Goal: Information Seeking & Learning: Learn about a topic

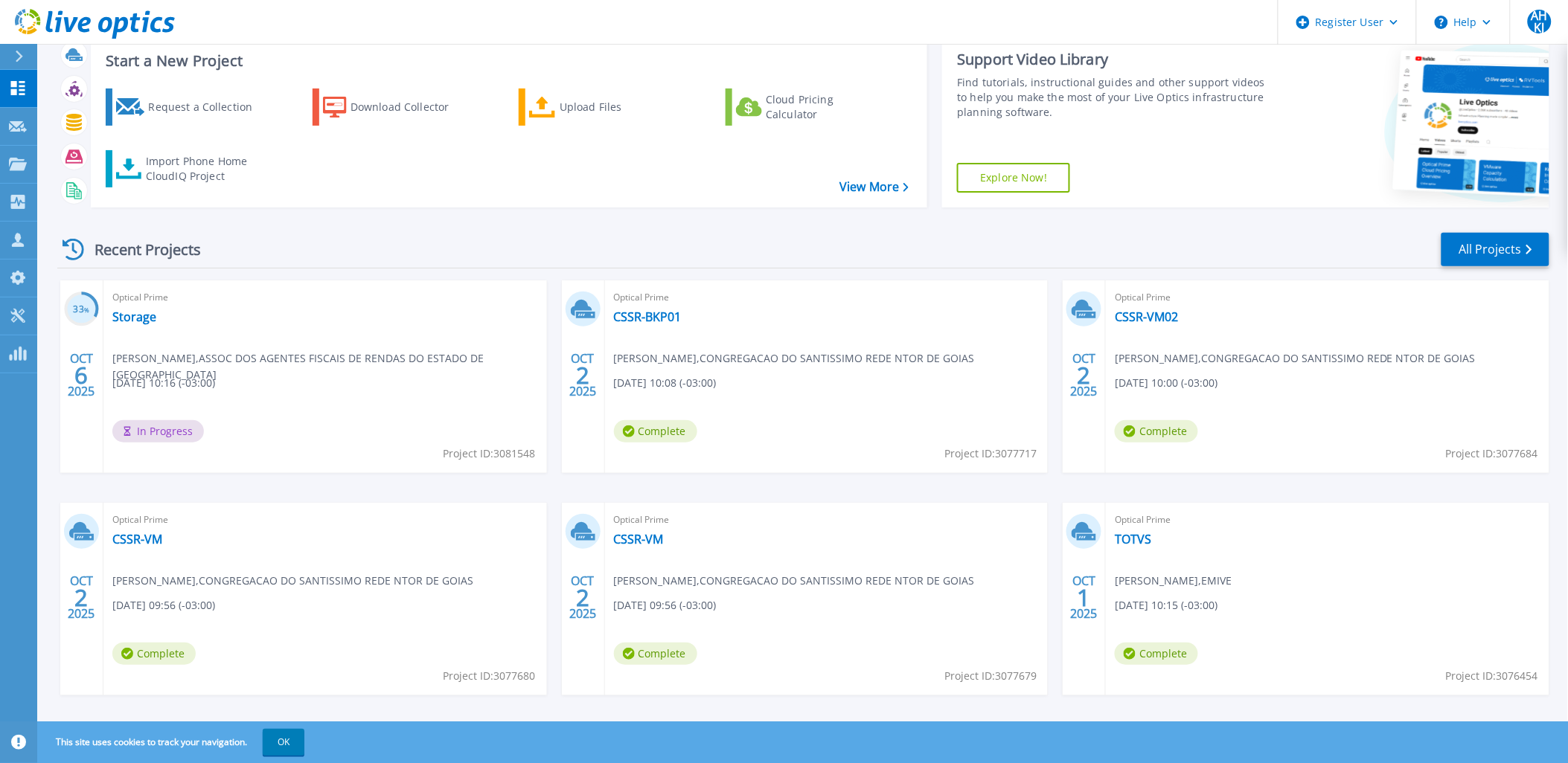
scroll to position [61, 0]
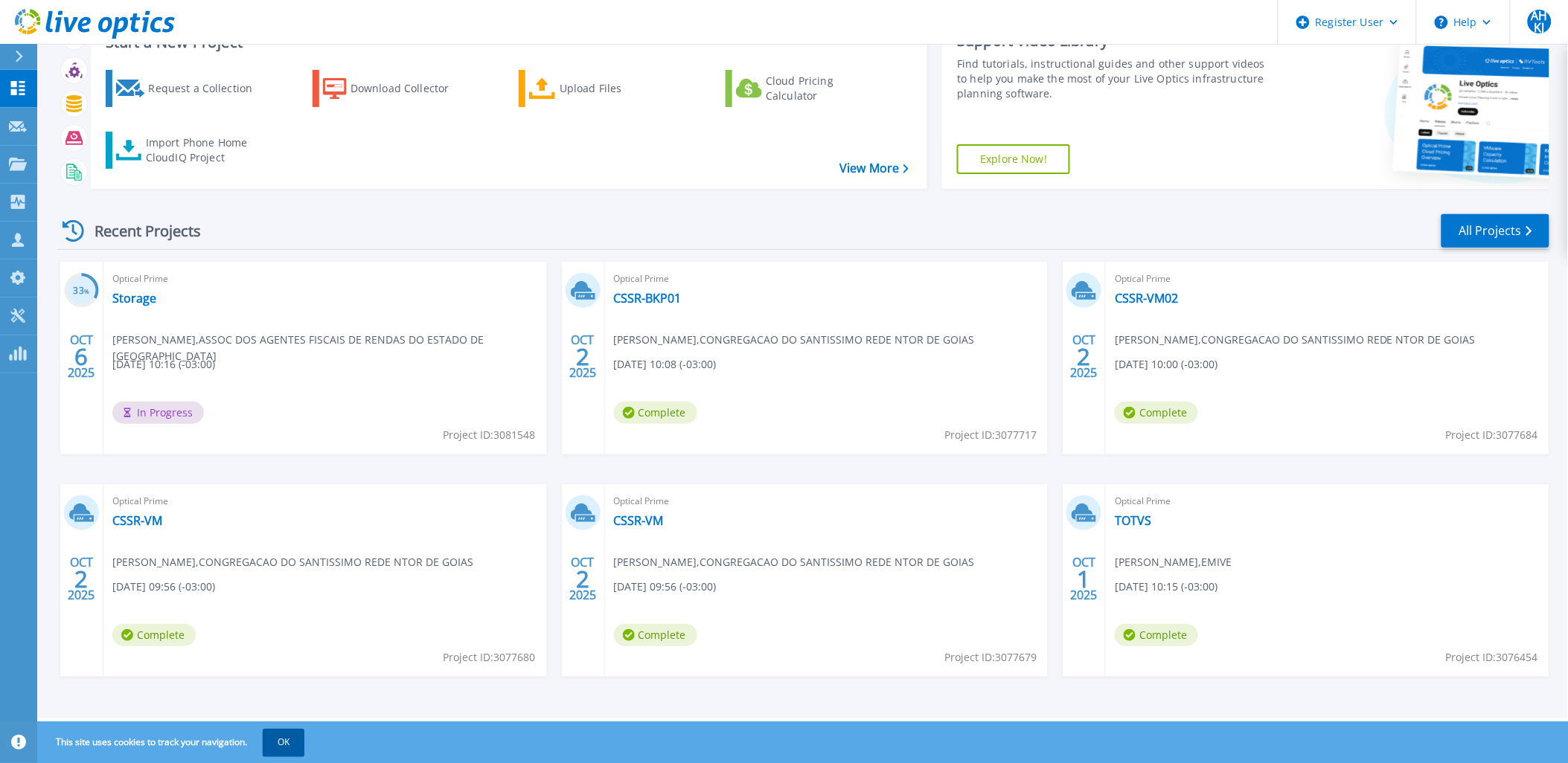
click at [296, 740] on button "OK" at bounding box center [284, 742] width 42 height 26
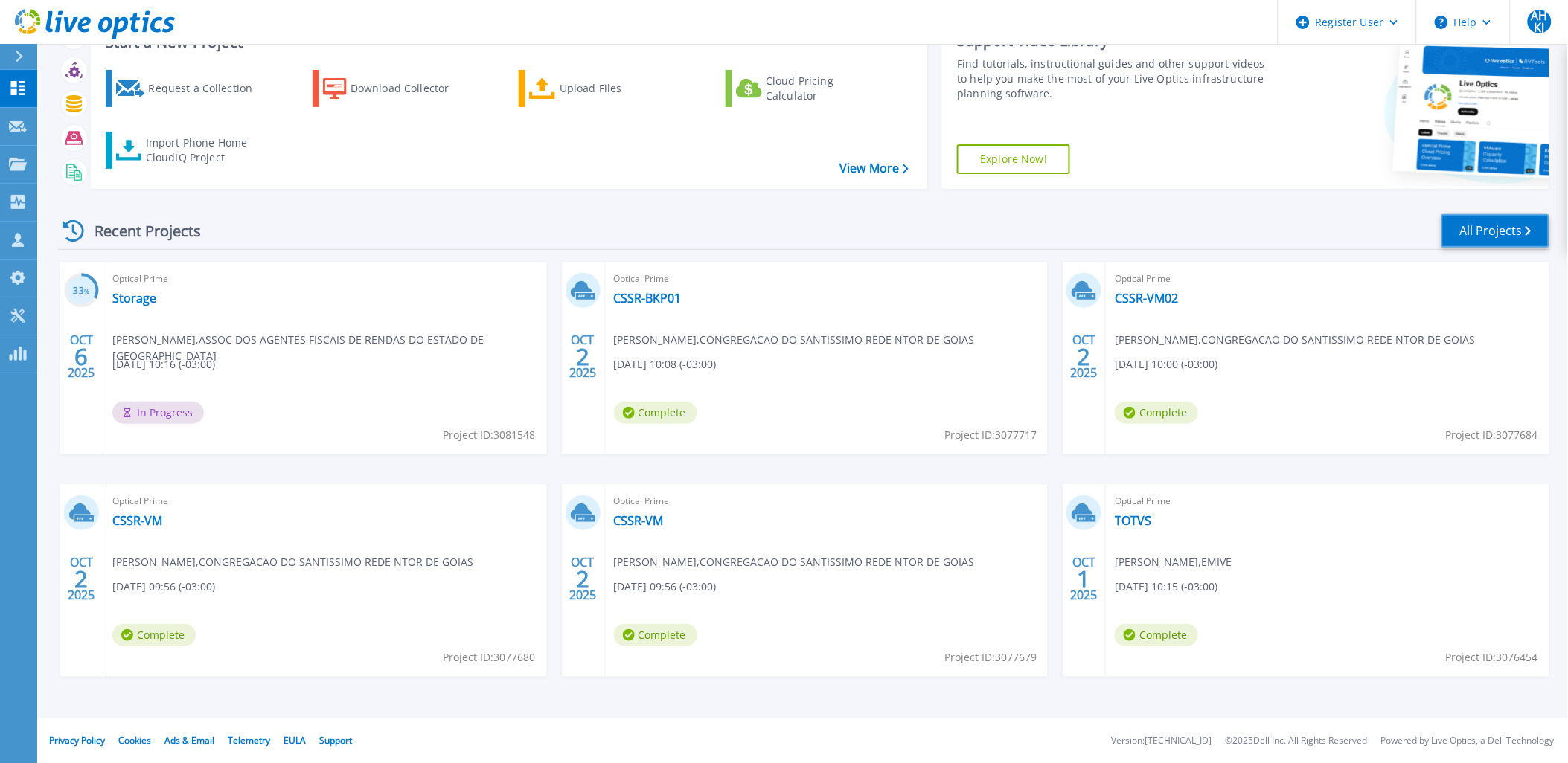
click at [1467, 233] on link "All Projects" at bounding box center [1495, 231] width 108 height 34
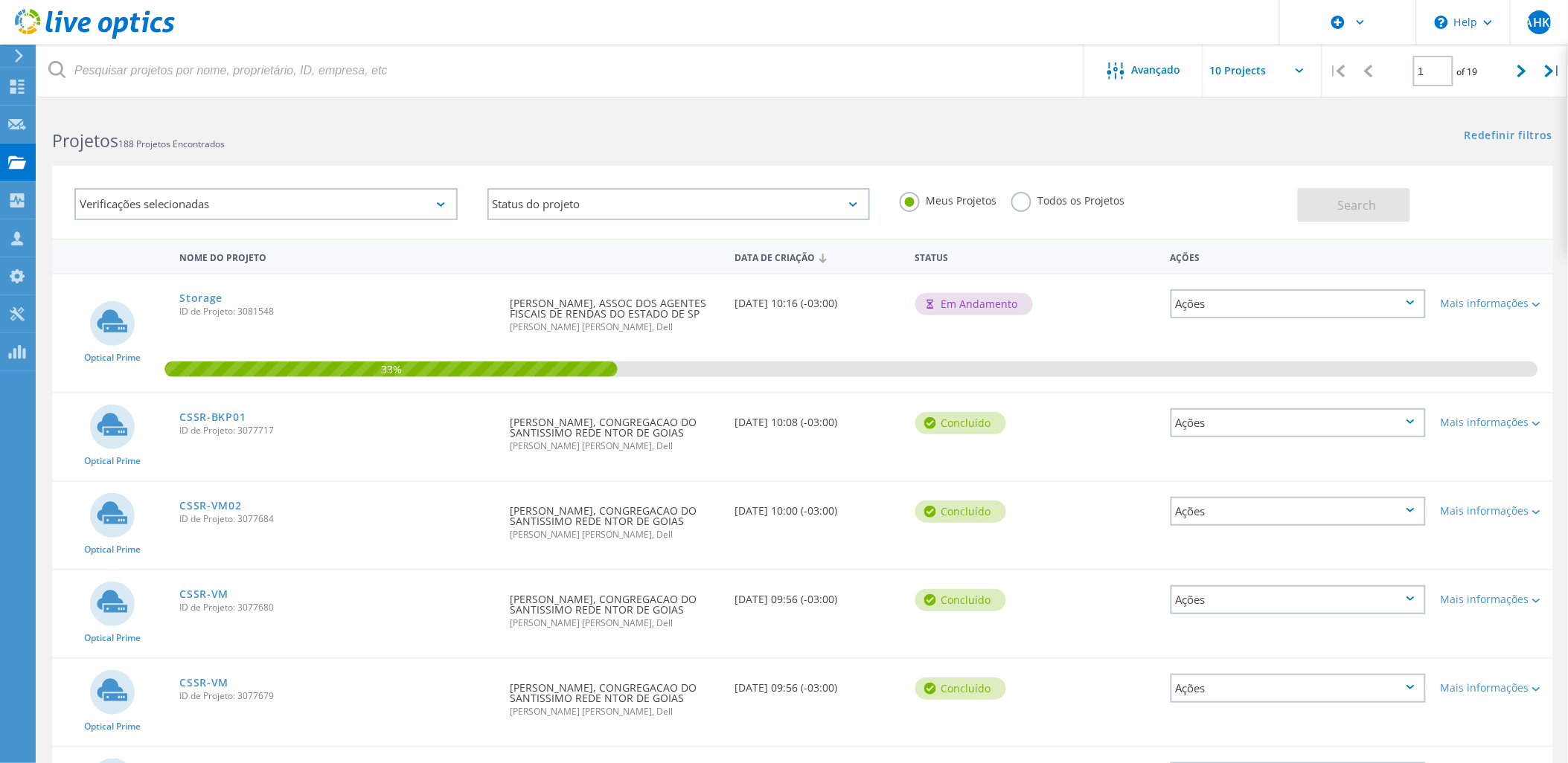
click at [1239, 68] on input "text" at bounding box center [1278, 70] width 149 height 52
click at [1260, 135] on div "Show 20 Projects" at bounding box center [1278, 134] width 147 height 25
type input "Show 20 Projects"
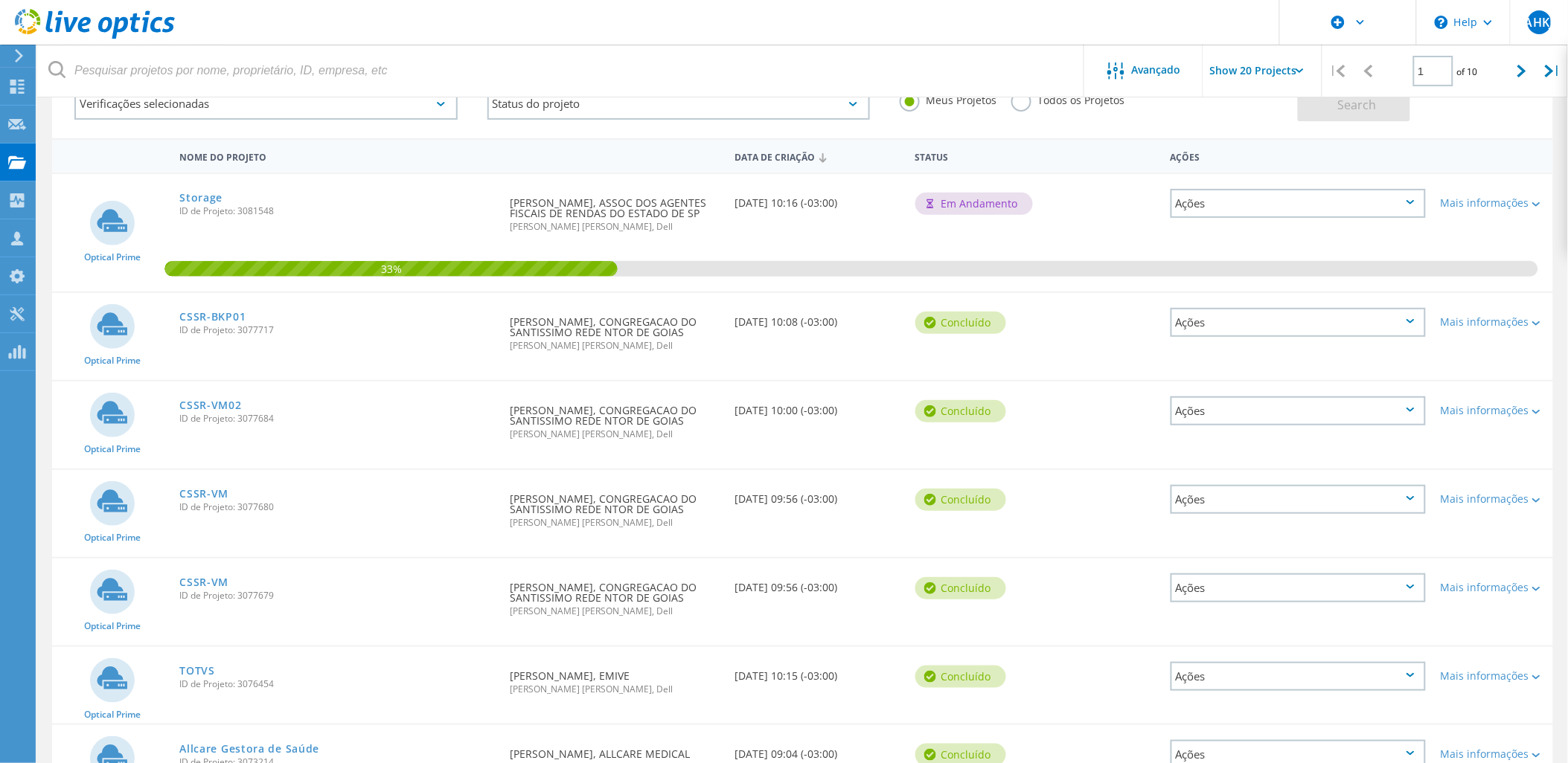
scroll to position [248, 0]
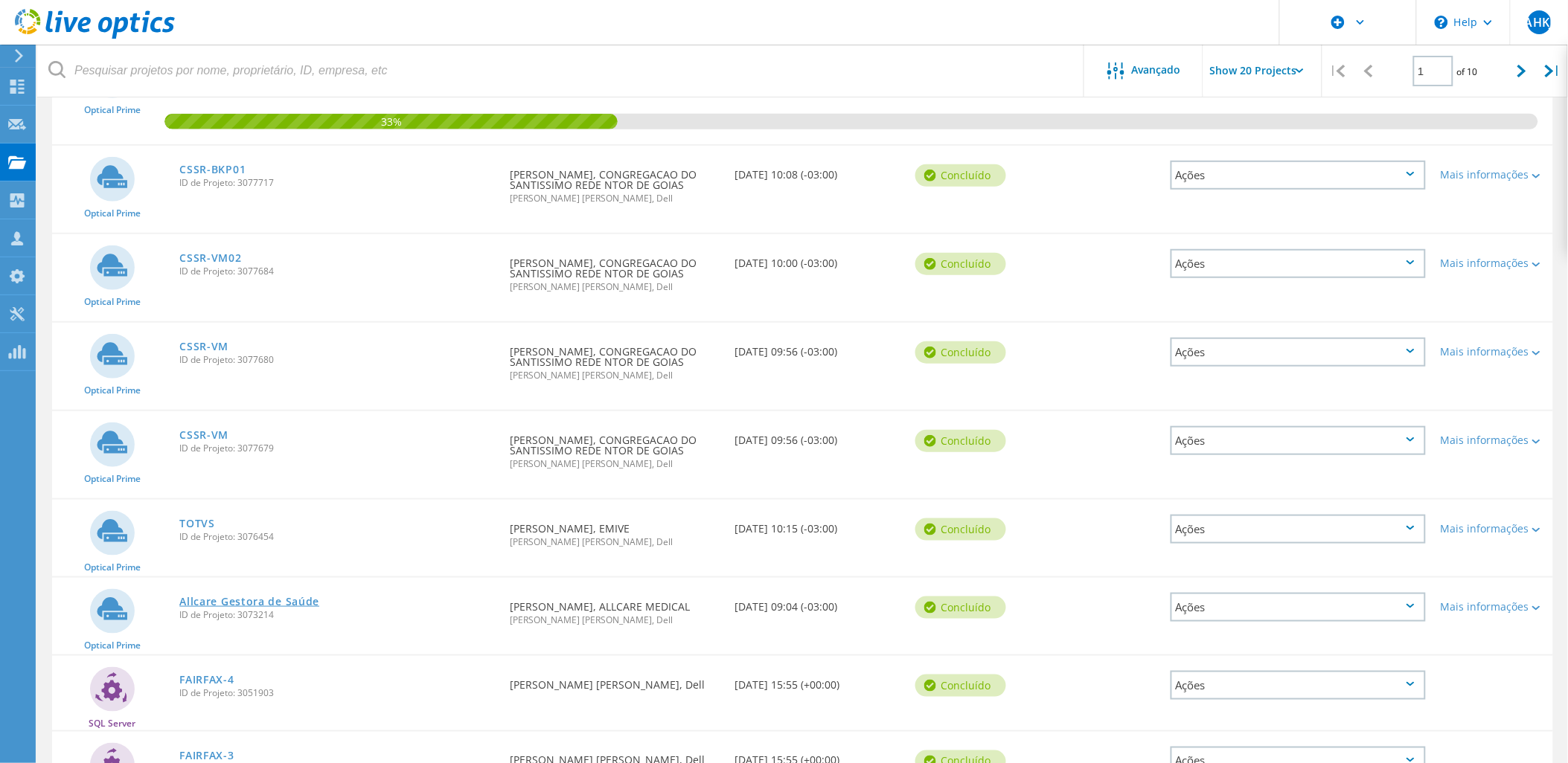
click at [272, 597] on link "Allcare Gestora de Saúde" at bounding box center [249, 602] width 140 height 10
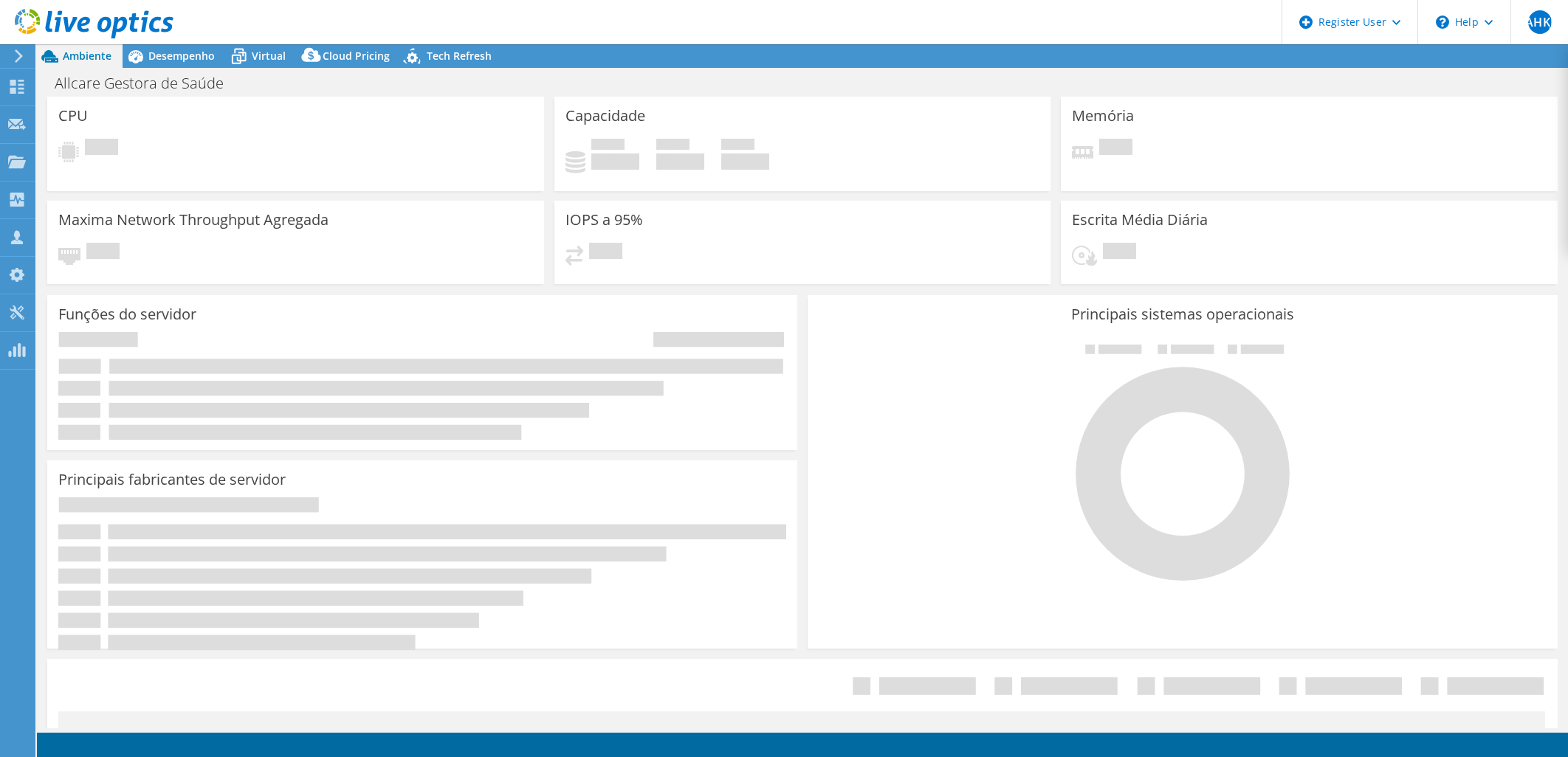
select select "USD"
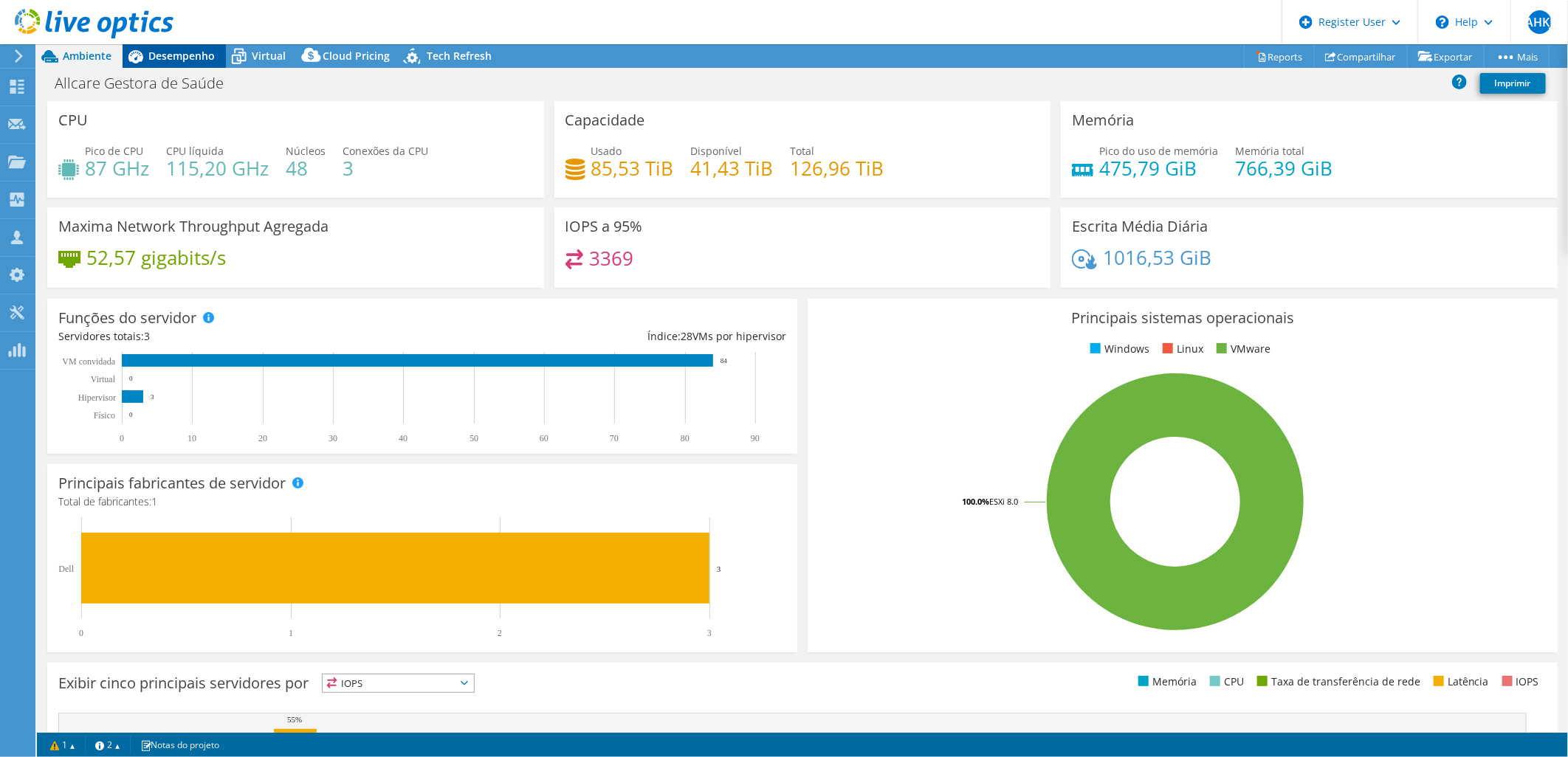
click at [185, 54] on span "Desempenho" at bounding box center [181, 55] width 66 height 14
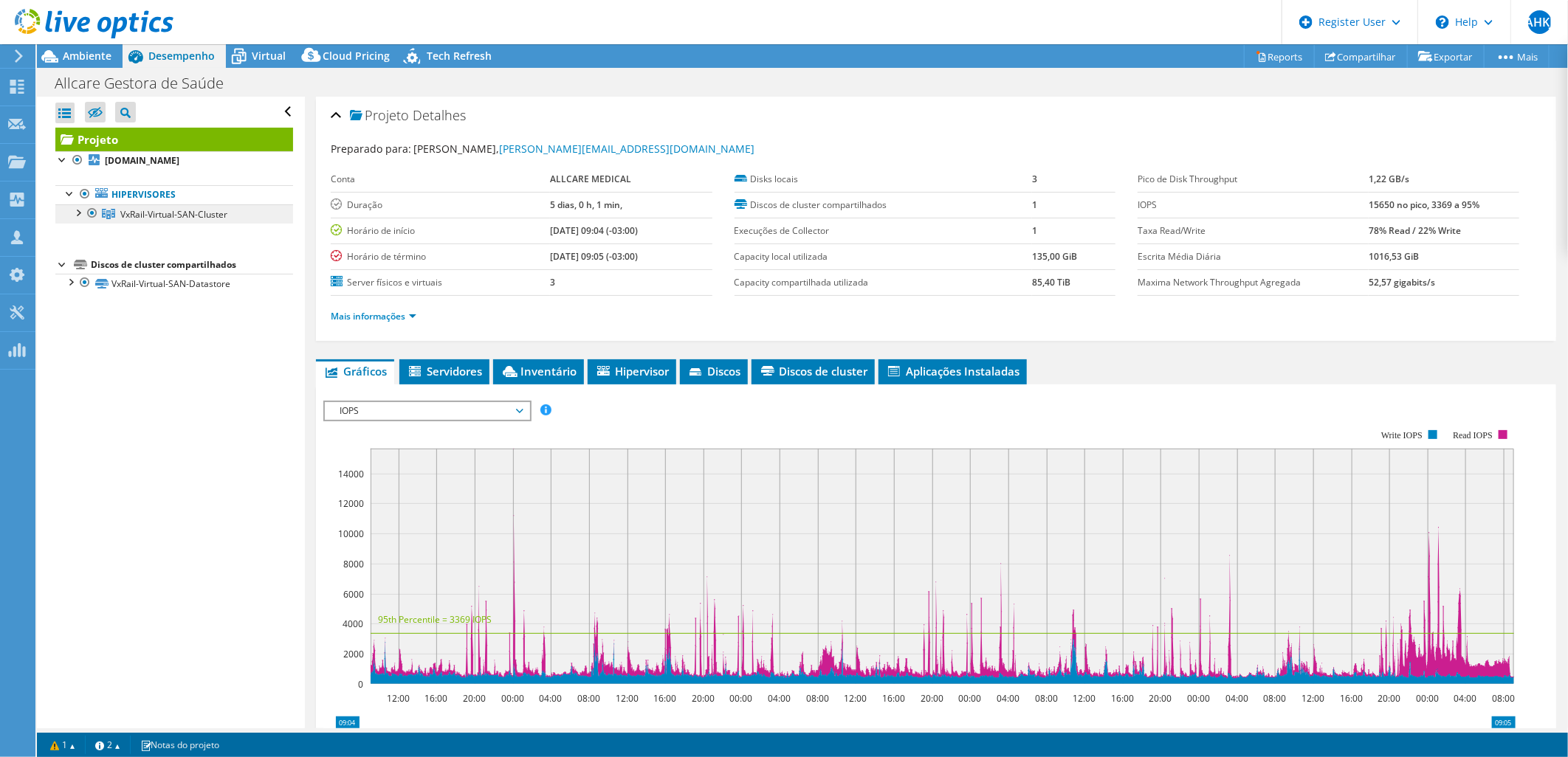
click at [173, 217] on span "VxRail-Virtual-SAN-Cluster" at bounding box center [174, 213] width 107 height 12
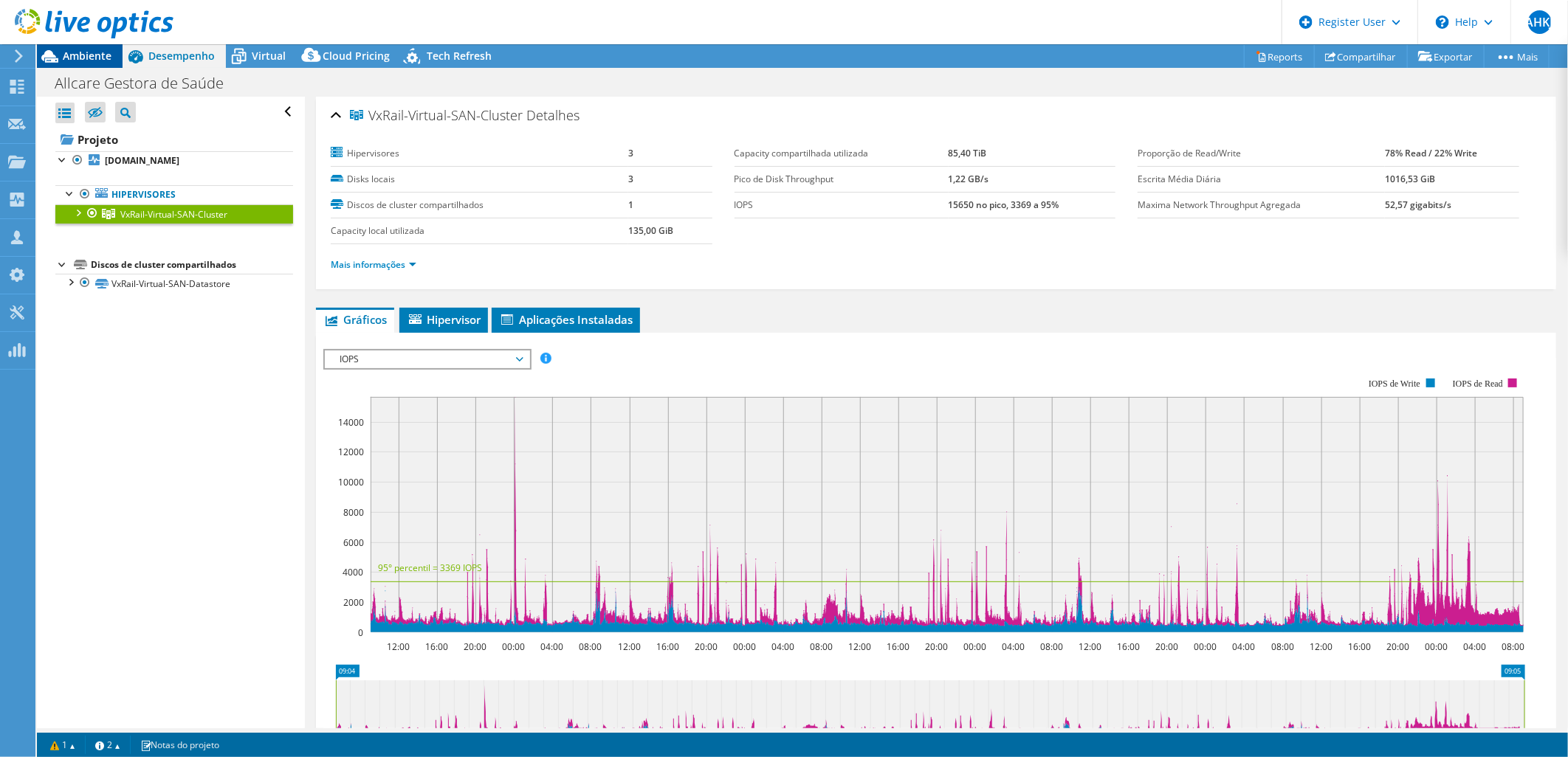
click at [93, 58] on span "Ambiente" at bounding box center [87, 55] width 49 height 14
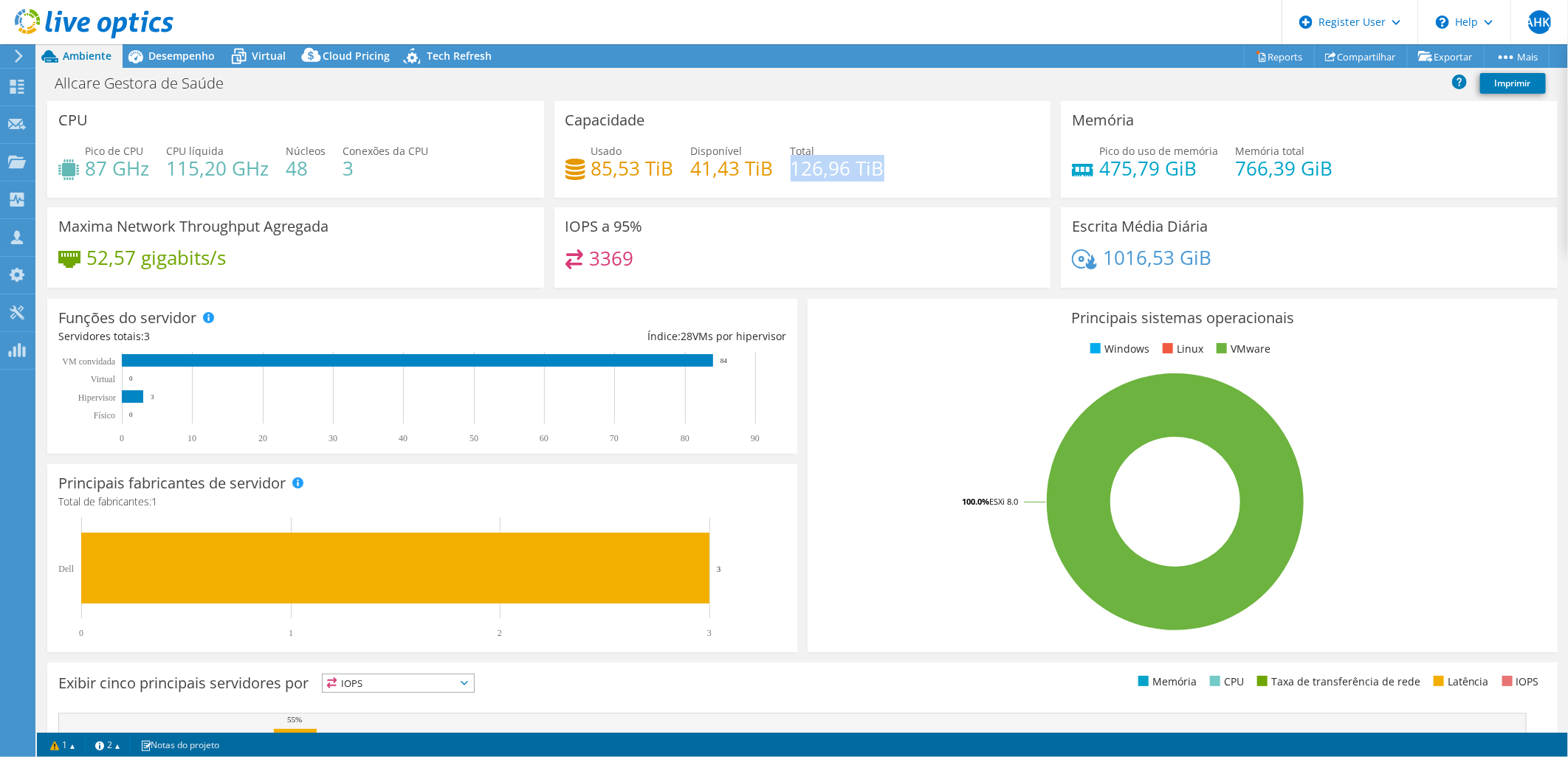
drag, startPoint x: 876, startPoint y: 167, endPoint x: 788, endPoint y: 173, distance: 88.2
click at [791, 173] on h4 "126,96 TiB" at bounding box center [837, 167] width 94 height 16
drag, startPoint x: 788, startPoint y: 173, endPoint x: 827, endPoint y: 190, distance: 42.5
click at [827, 190] on div "Usado 85,53 TiB Disponível 41,43 TiB Total 126,96 TiB" at bounding box center [802, 167] width 474 height 48
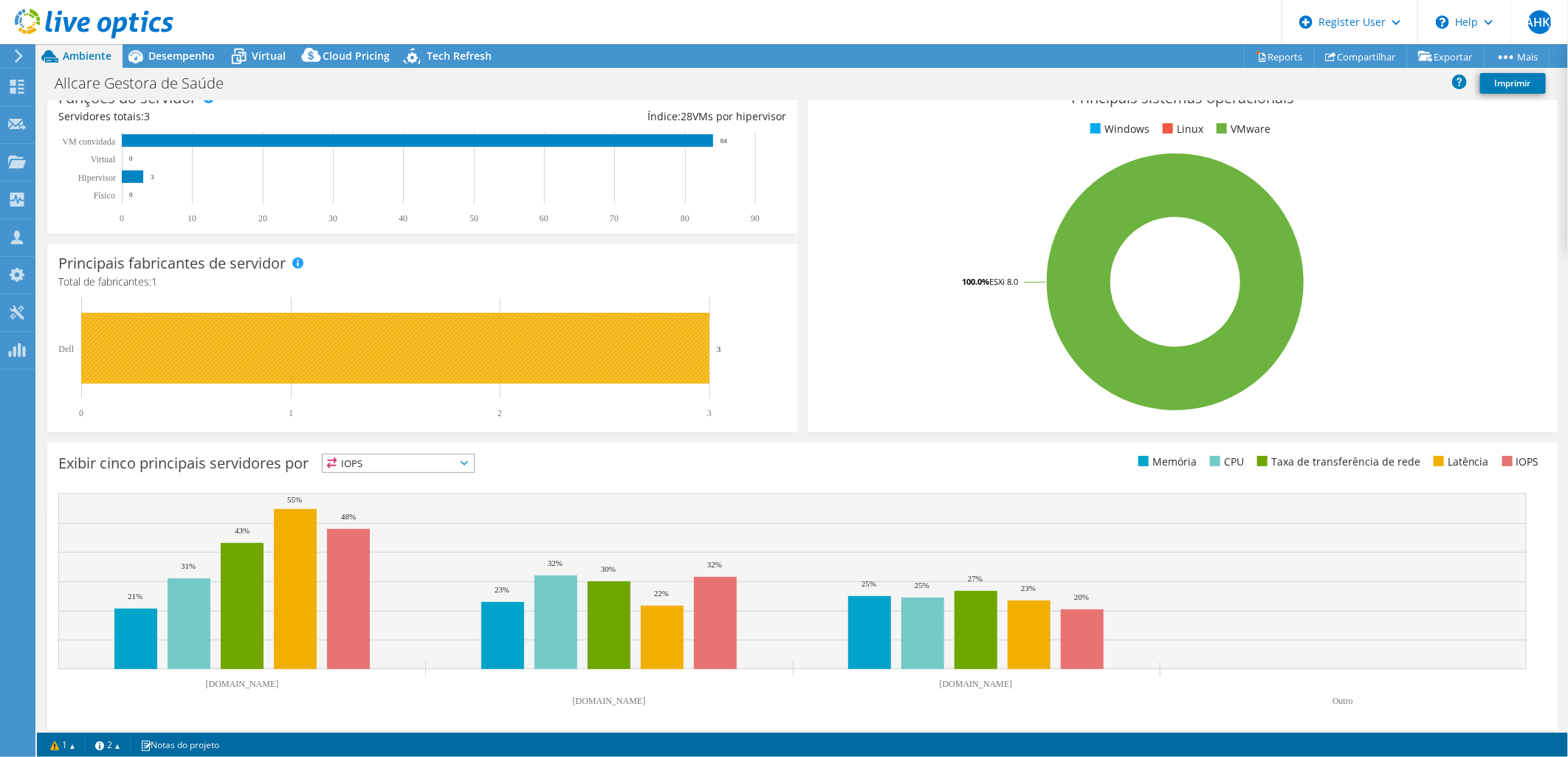
scroll to position [226, 0]
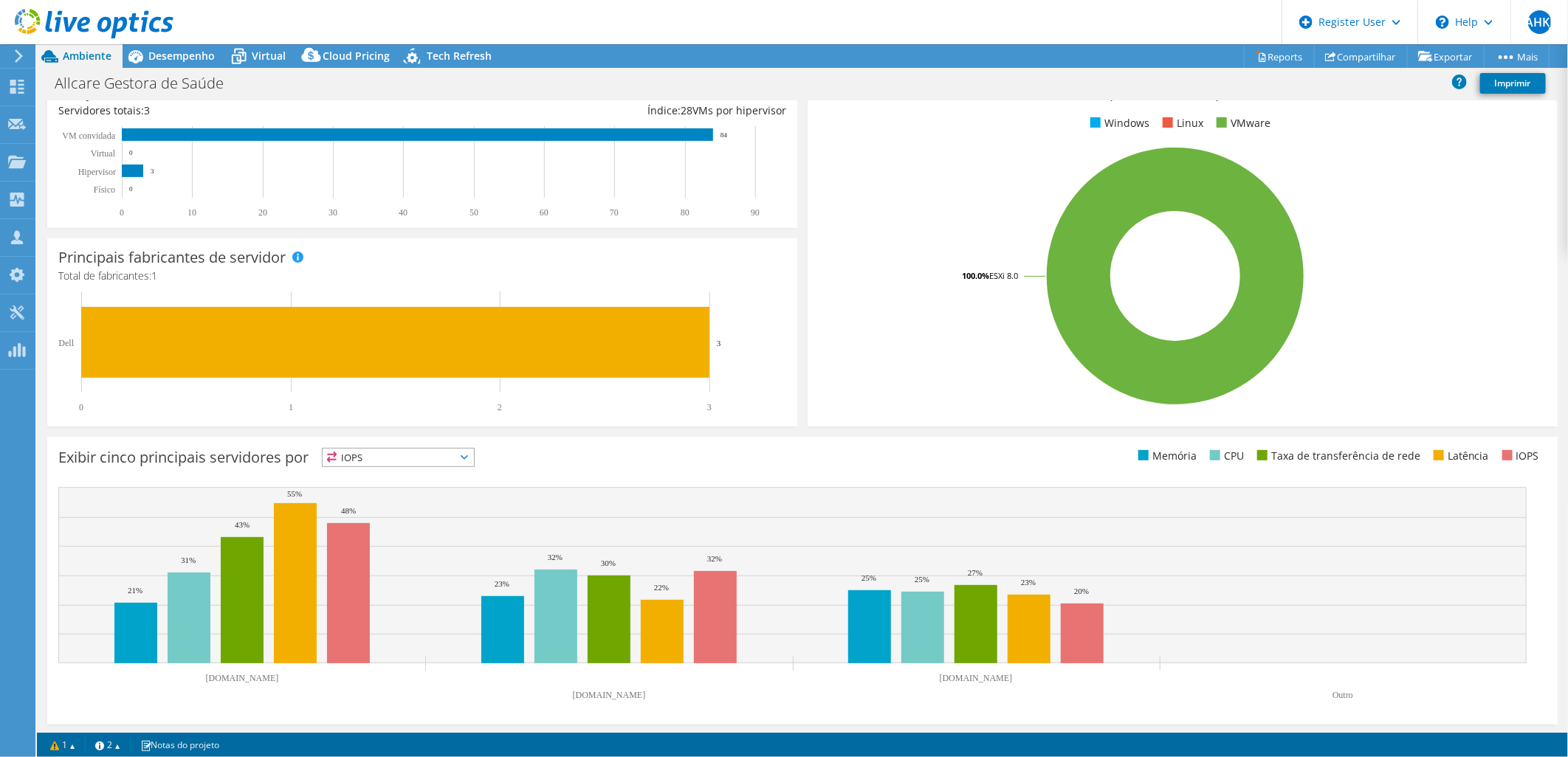
click at [415, 461] on span "IOPS" at bounding box center [399, 458] width 152 height 18
click at [399, 491] on li "Memória" at bounding box center [399, 498] width 152 height 21
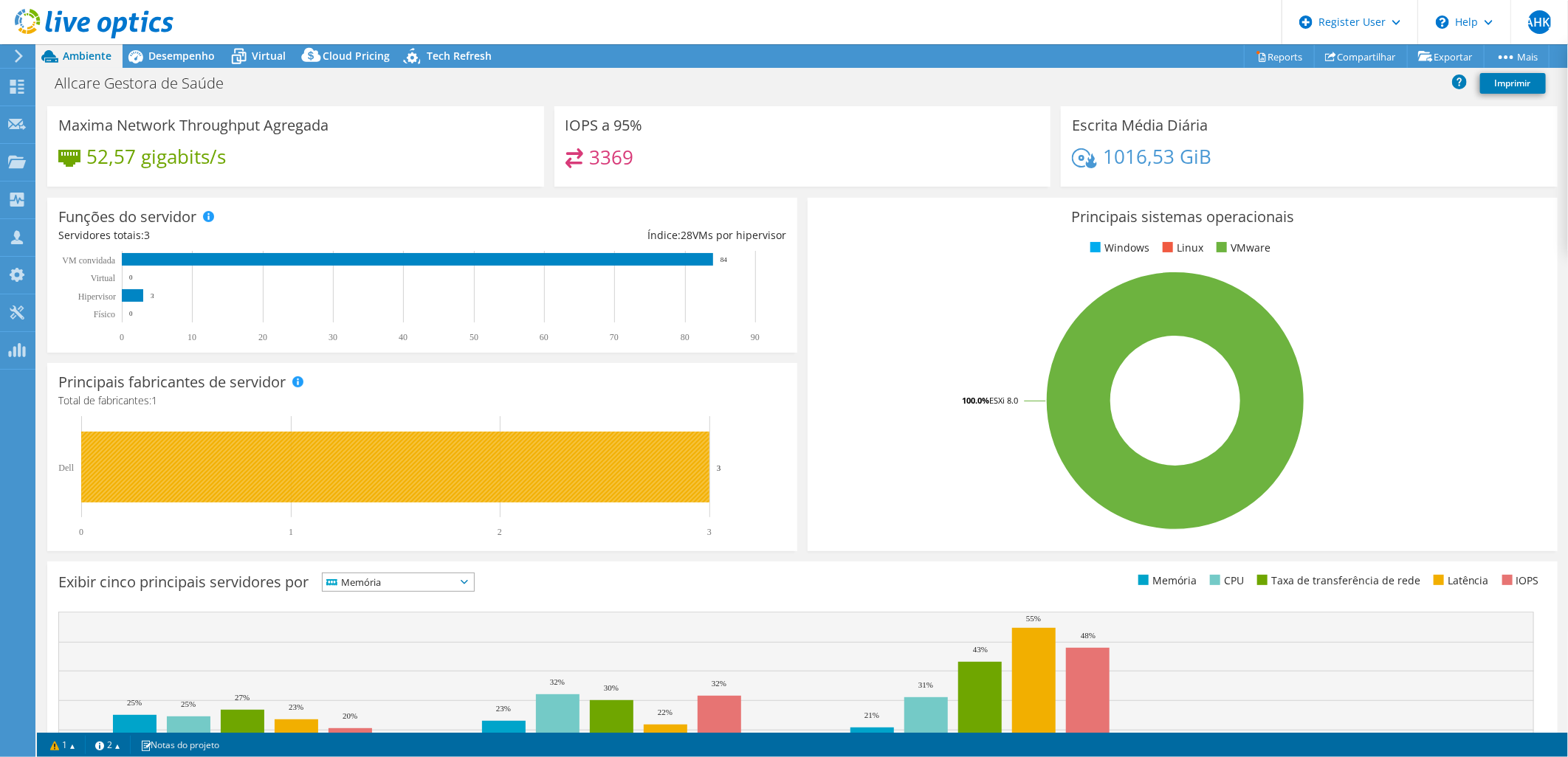
scroll to position [0, 0]
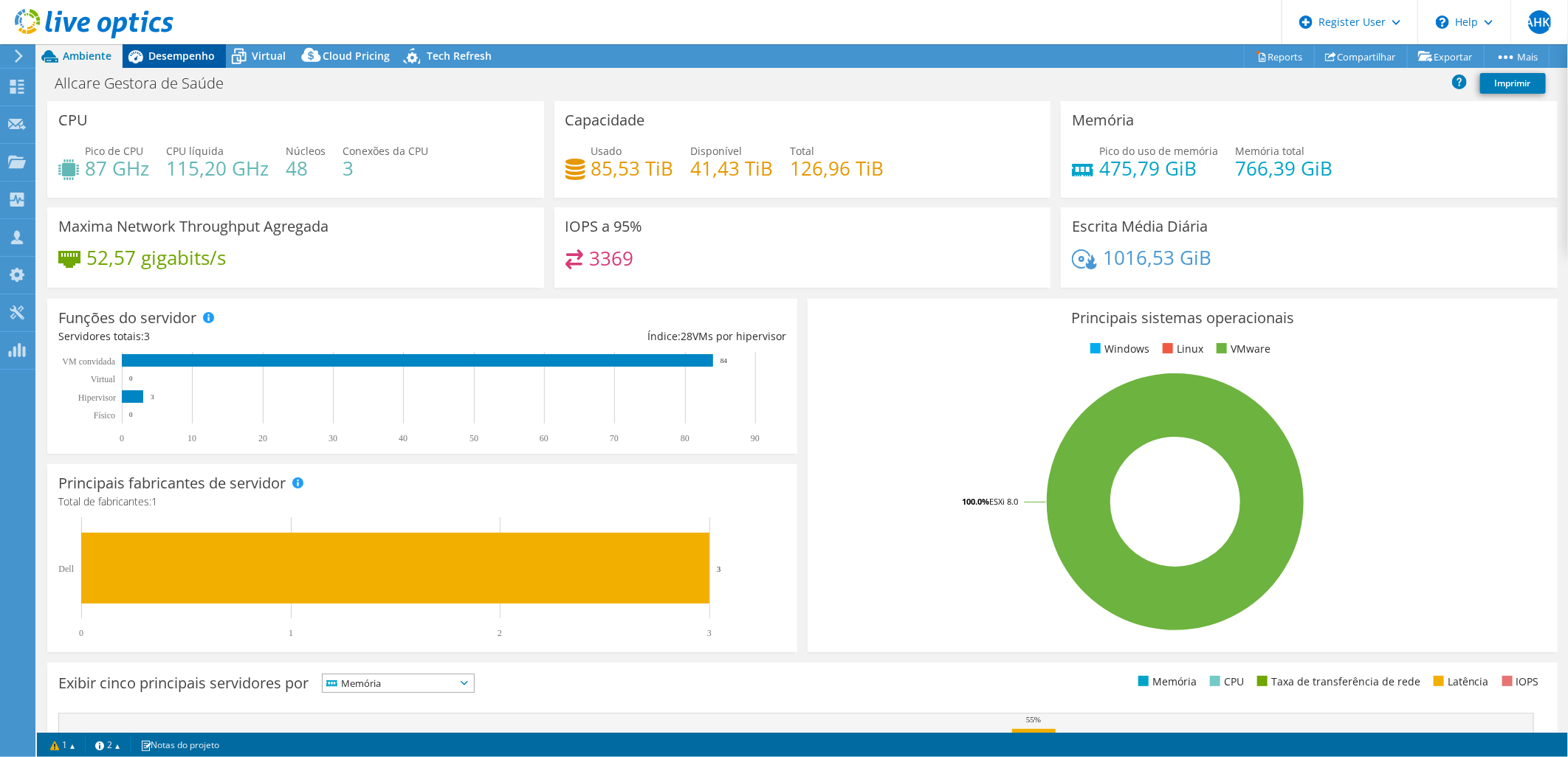
click at [186, 62] on span "Desempenho" at bounding box center [181, 55] width 66 height 14
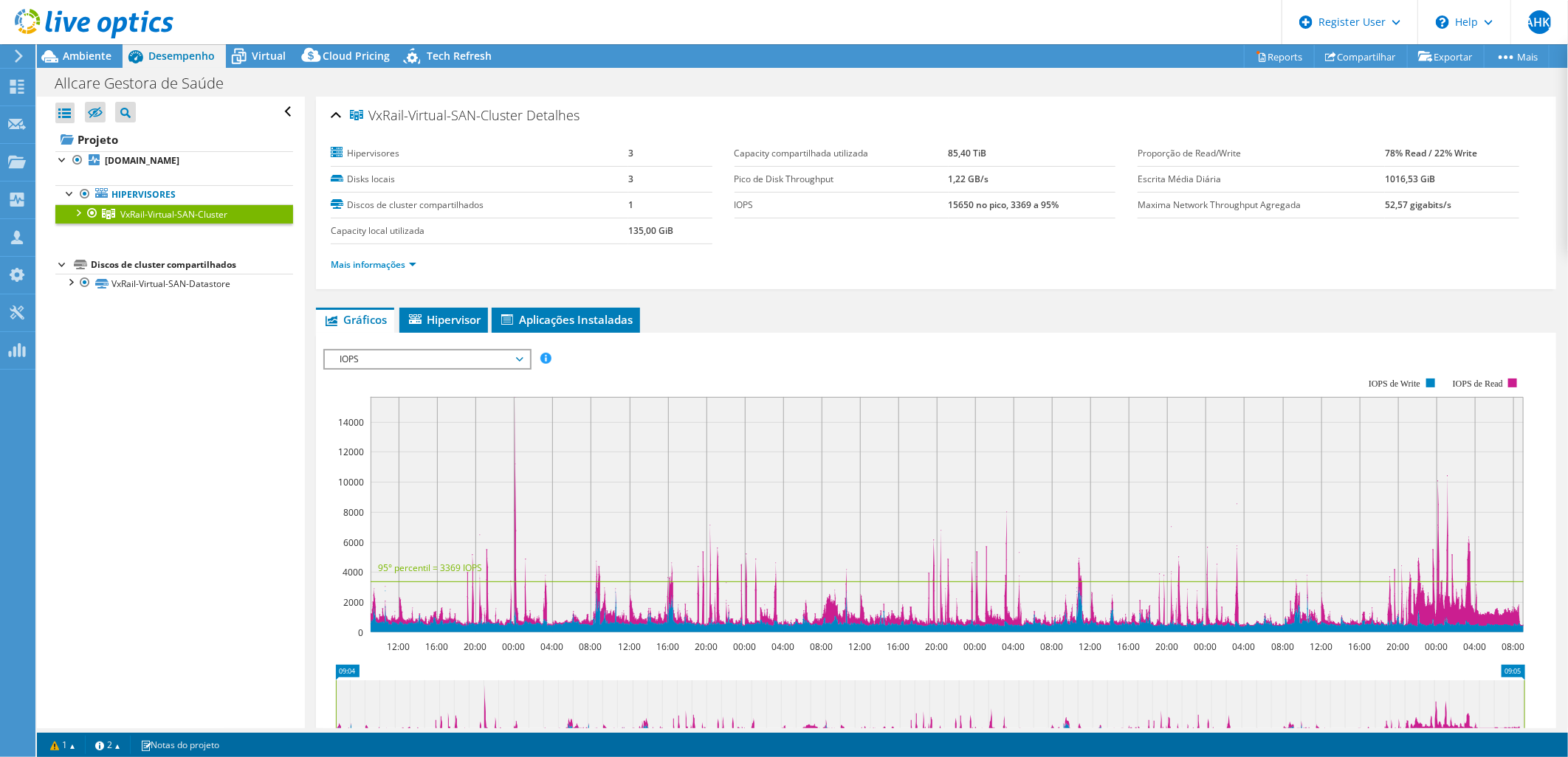
click at [434, 353] on span "IOPS" at bounding box center [427, 359] width 190 height 18
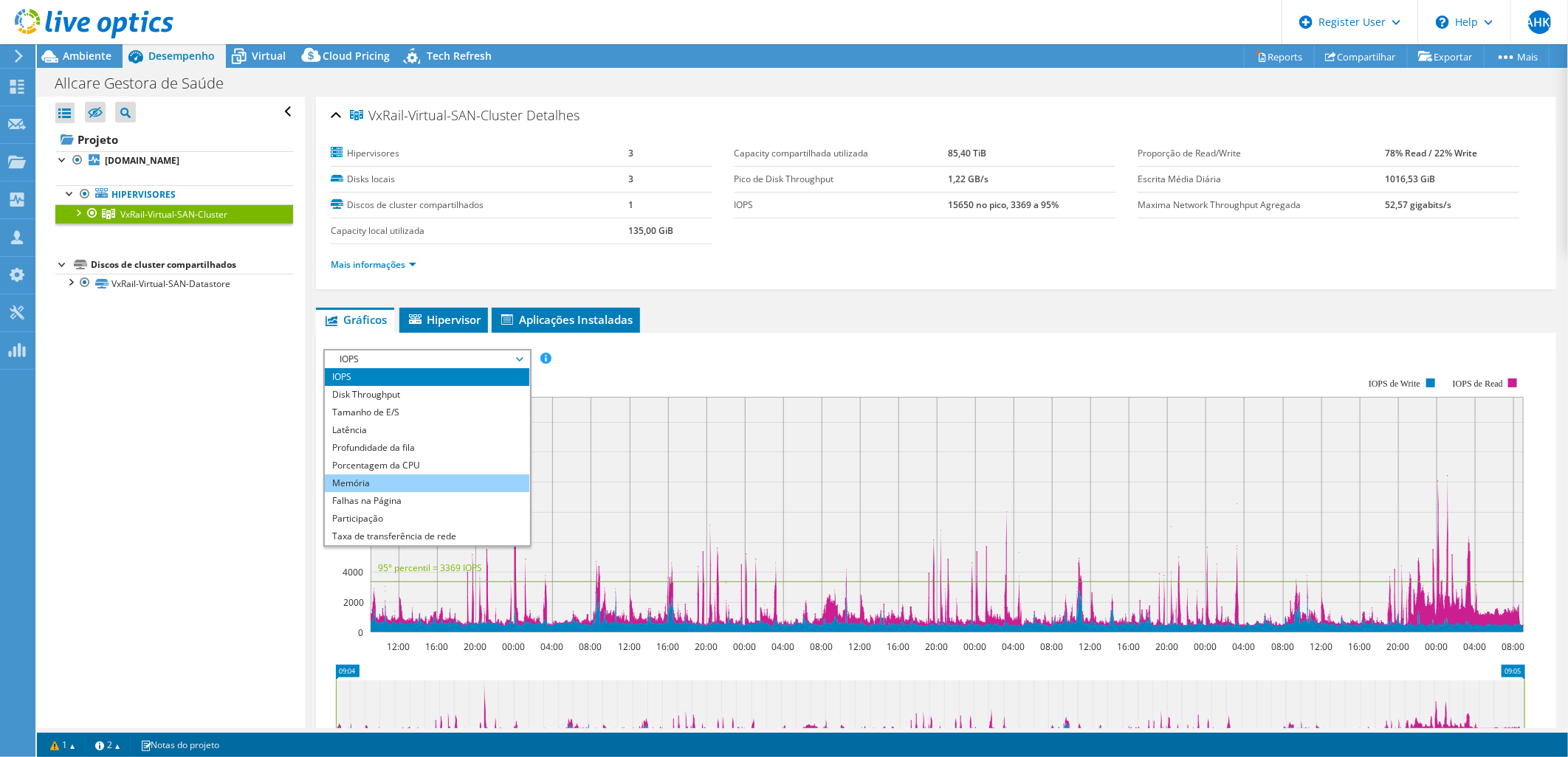
click at [397, 475] on li "Memória" at bounding box center [427, 483] width 205 height 18
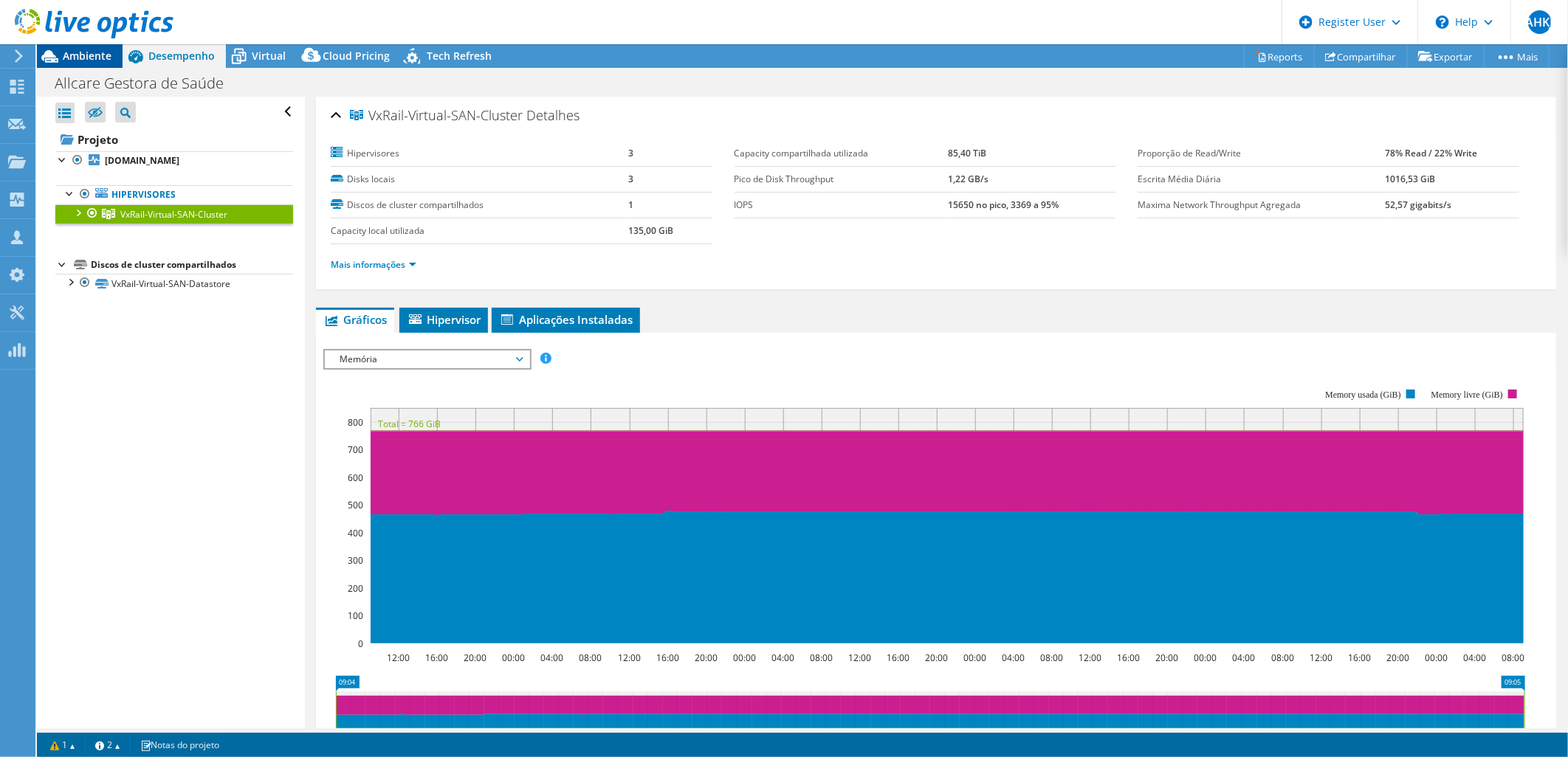
click at [99, 54] on span "Ambiente" at bounding box center [87, 55] width 49 height 14
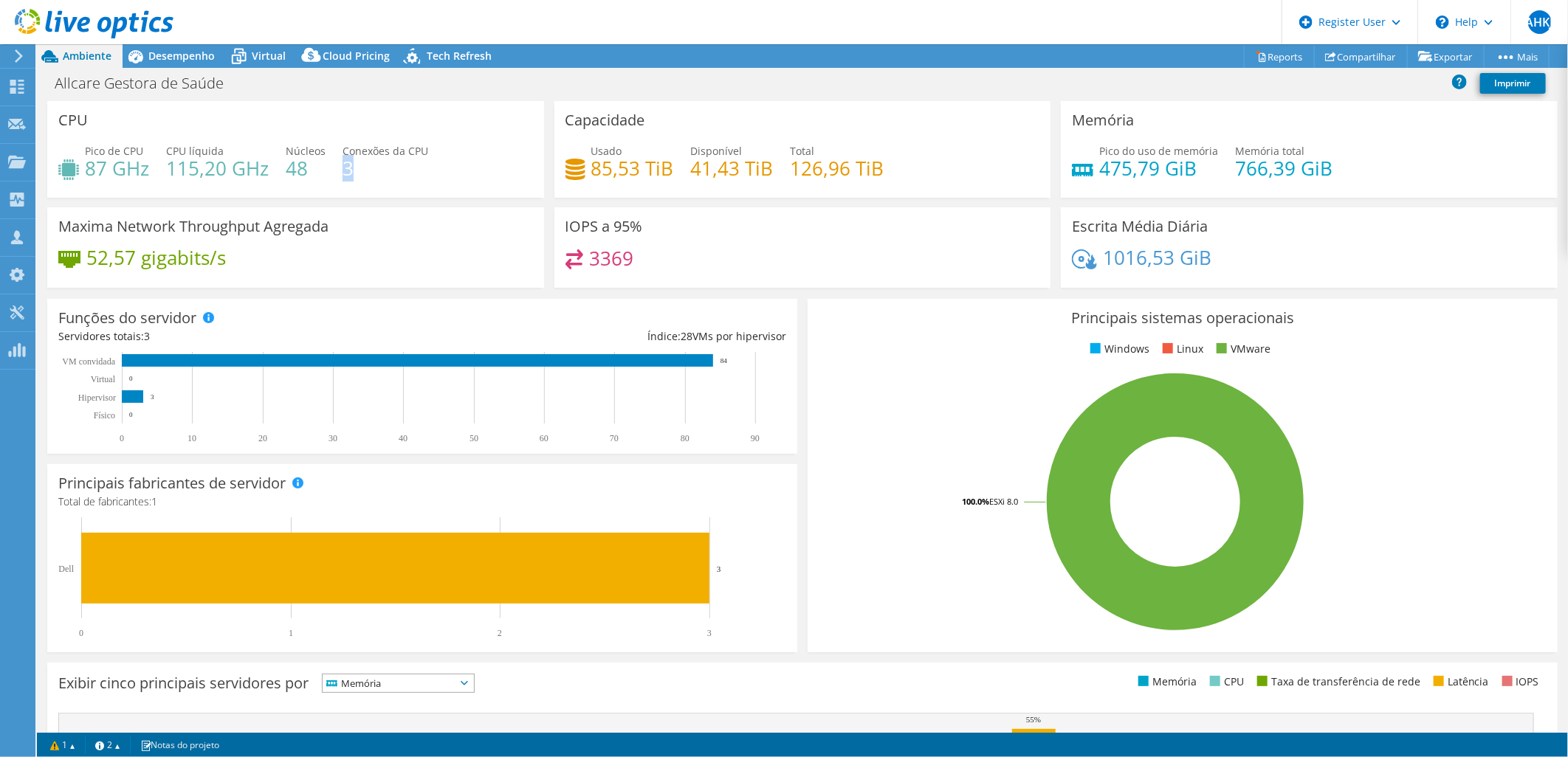
drag, startPoint x: 349, startPoint y: 166, endPoint x: 341, endPoint y: 167, distance: 8.1
click at [342, 167] on h4 "3" at bounding box center [385, 167] width 86 height 16
drag, startPoint x: 341, startPoint y: 167, endPoint x: 343, endPoint y: 192, distance: 25.1
click at [343, 192] on div "CPU Pico de CPU 87 GHz CPU líquida 115,20 GHz Núcleos 48 Conexões da CPU 3" at bounding box center [295, 149] width 497 height 96
drag, startPoint x: 86, startPoint y: 164, endPoint x: 117, endPoint y: 164, distance: 31.0
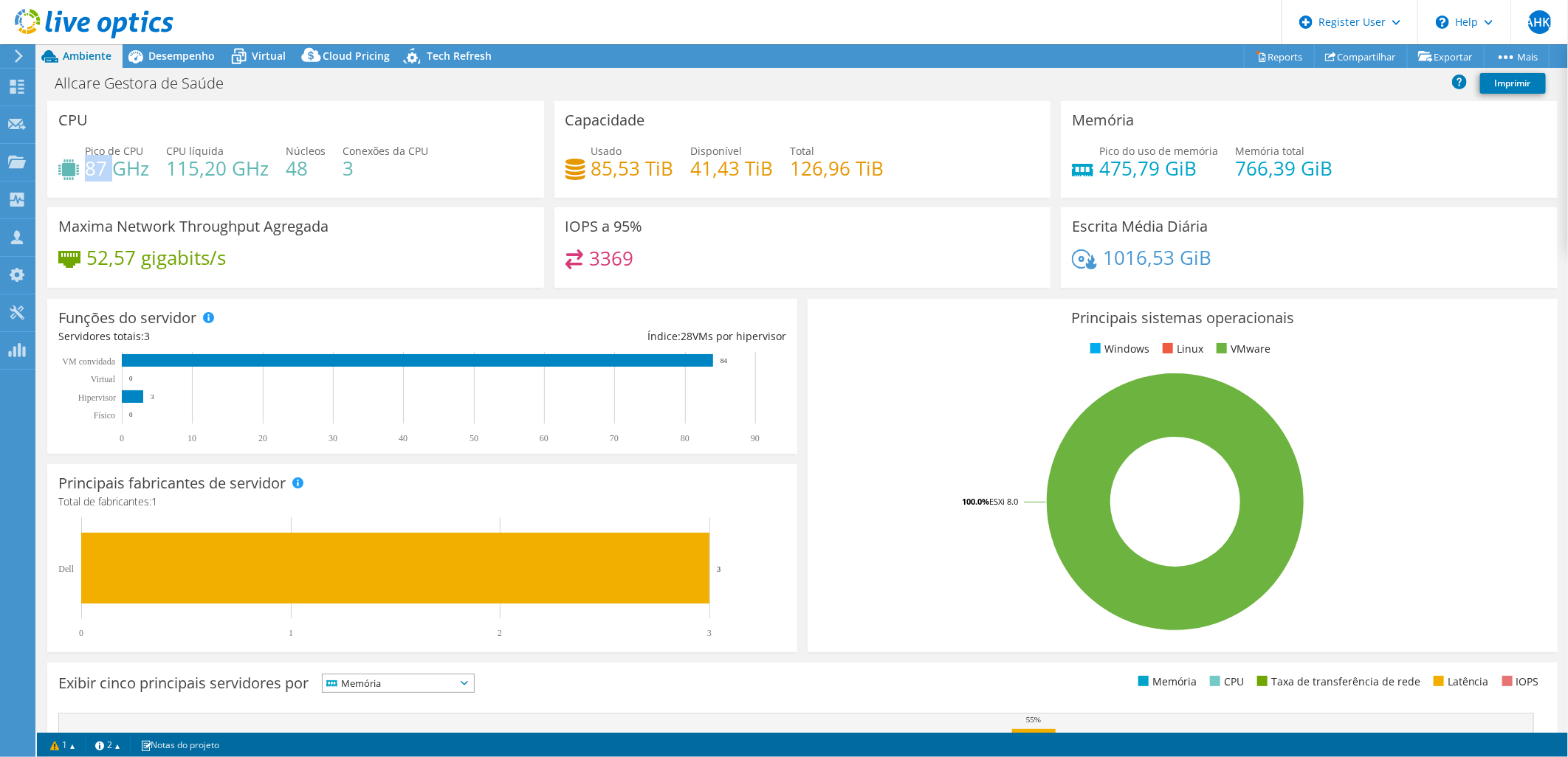
click at [117, 164] on h4 "87 GHz" at bounding box center [117, 167] width 65 height 16
drag, startPoint x: 117, startPoint y: 164, endPoint x: 167, endPoint y: 167, distance: 50.1
click at [167, 167] on h4 "115,20 GHz" at bounding box center [218, 167] width 103 height 16
drag, startPoint x: 306, startPoint y: 167, endPoint x: 283, endPoint y: 167, distance: 23.0
click at [283, 167] on div "Pico de CPU 87 GHz CPU líquida 115,20 GHz Núcleos 48 Conexões da CPU 3" at bounding box center [295, 167] width 474 height 48
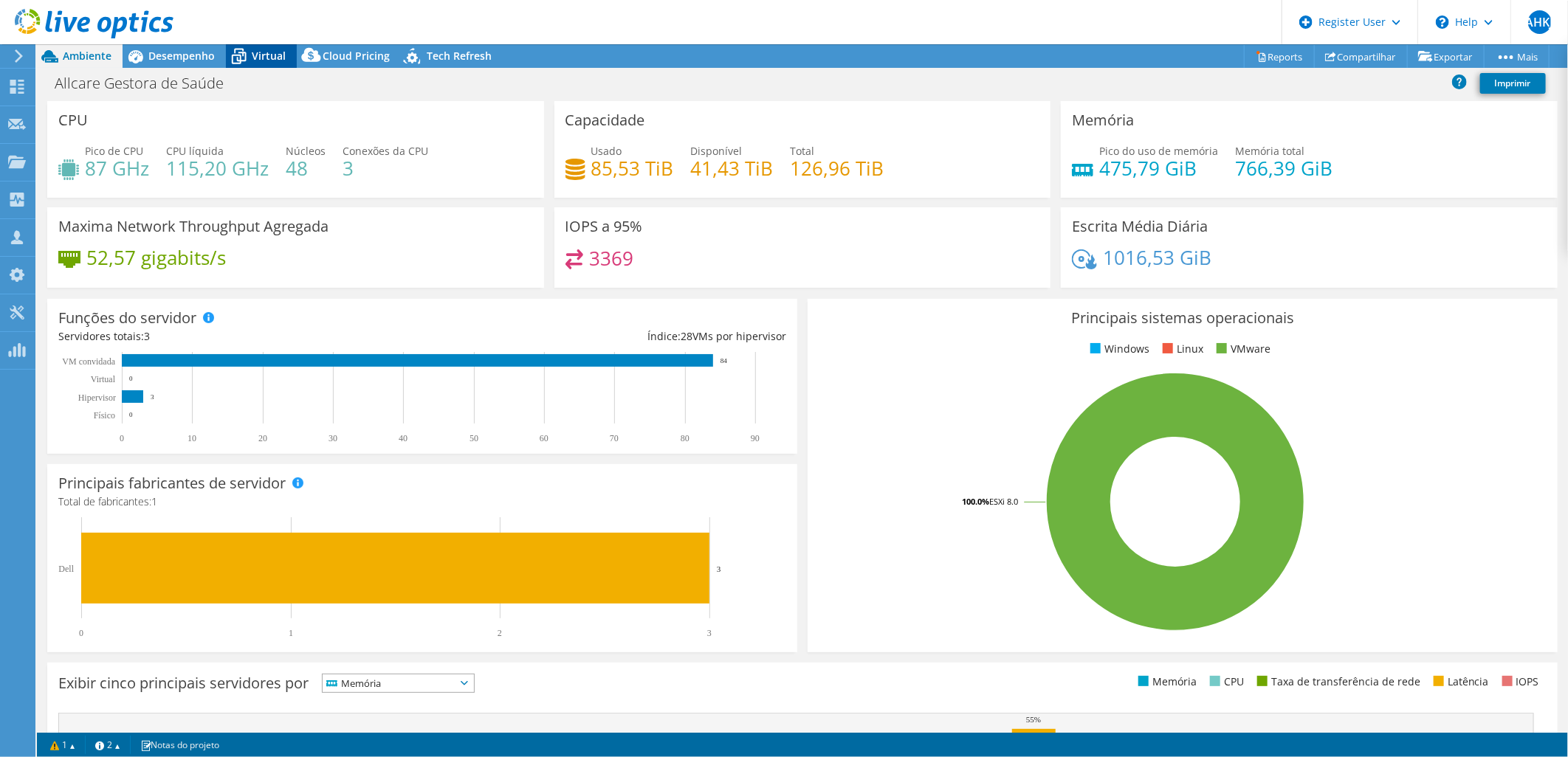
click at [254, 58] on span "Virtual" at bounding box center [269, 55] width 34 height 14
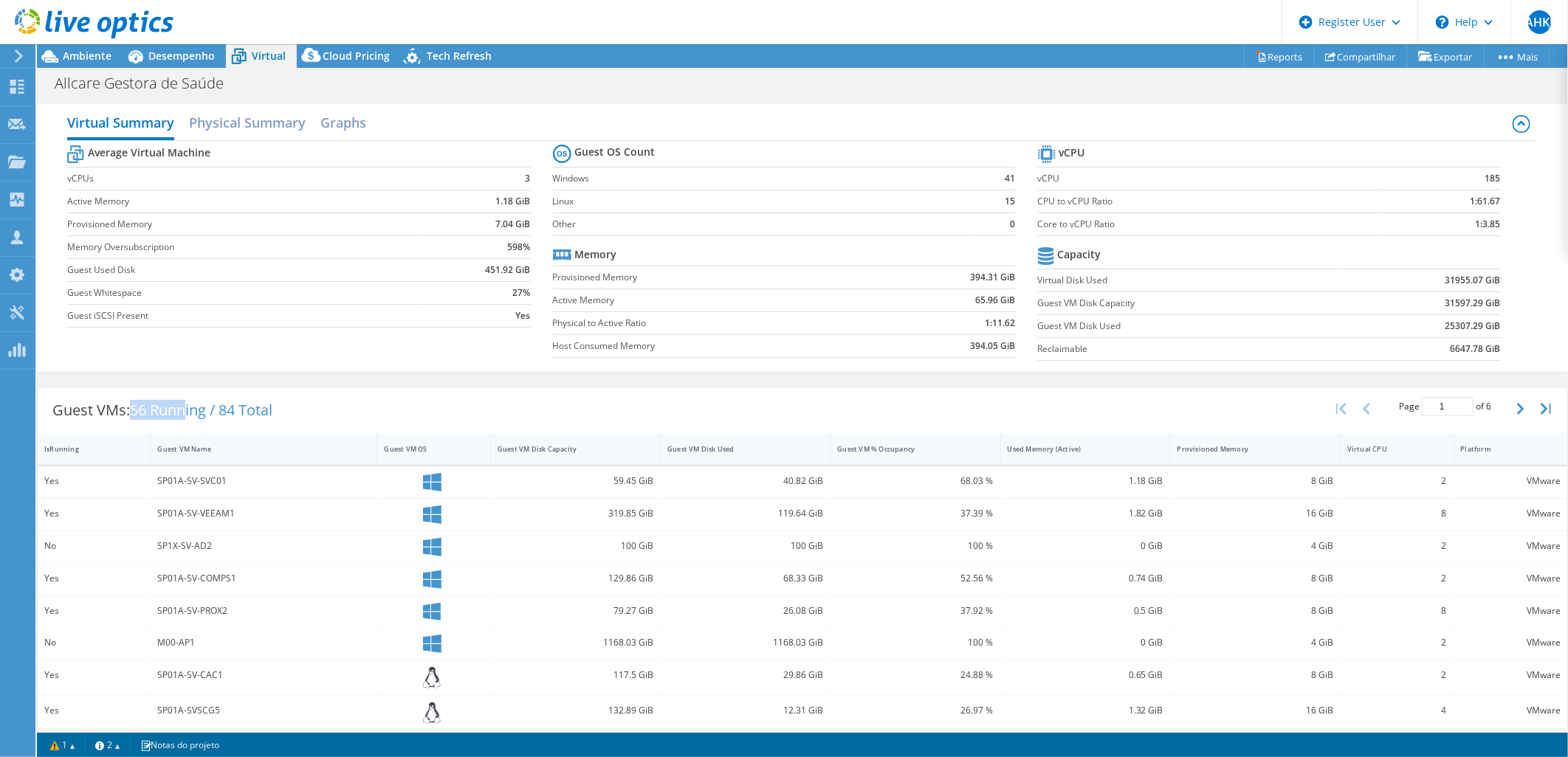
drag, startPoint x: 135, startPoint y: 409, endPoint x: 187, endPoint y: 406, distance: 52.1
click at [187, 406] on span "56 Running / 84 Total" at bounding box center [201, 410] width 142 height 20
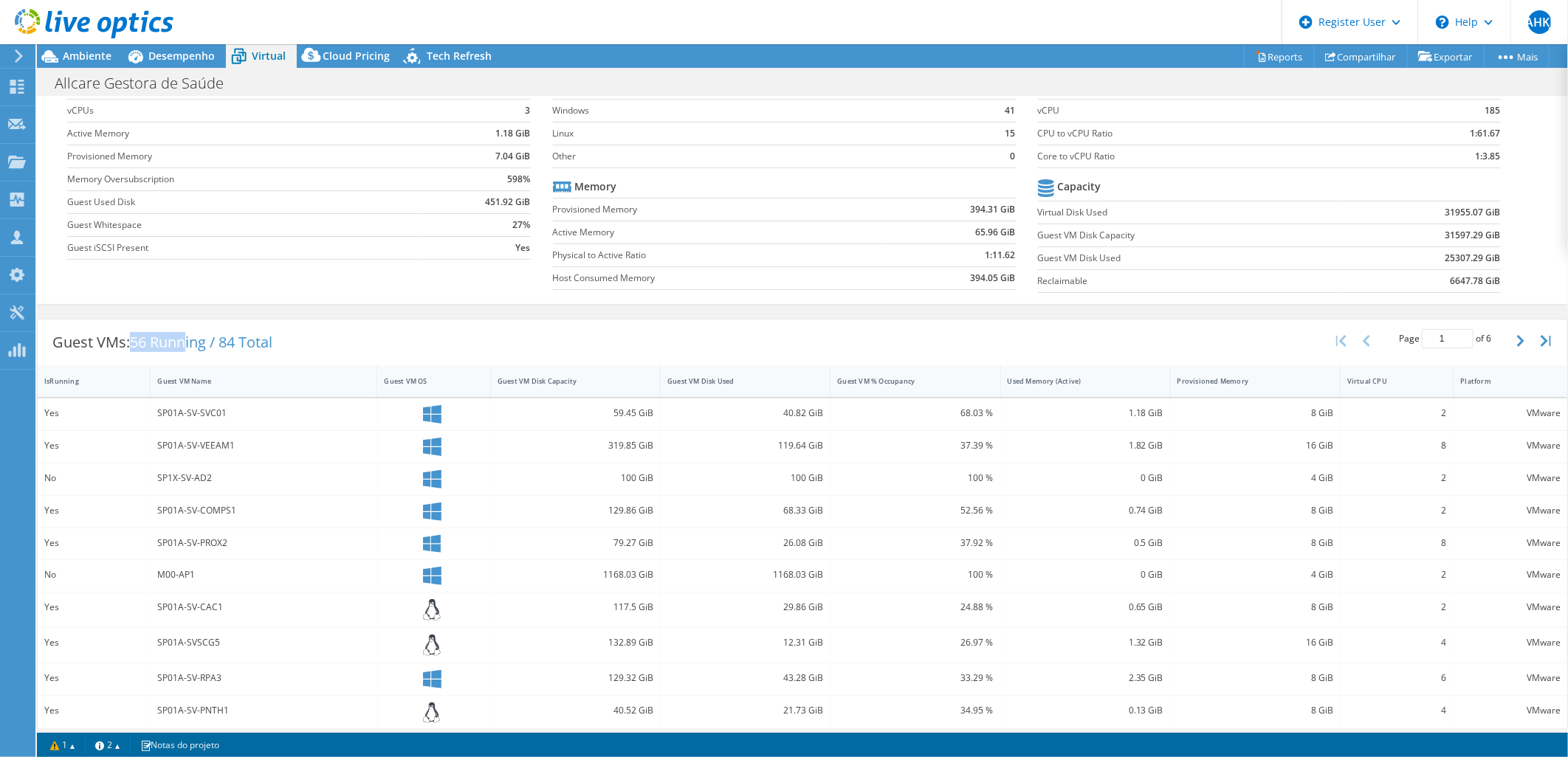
scroll to position [164, 0]
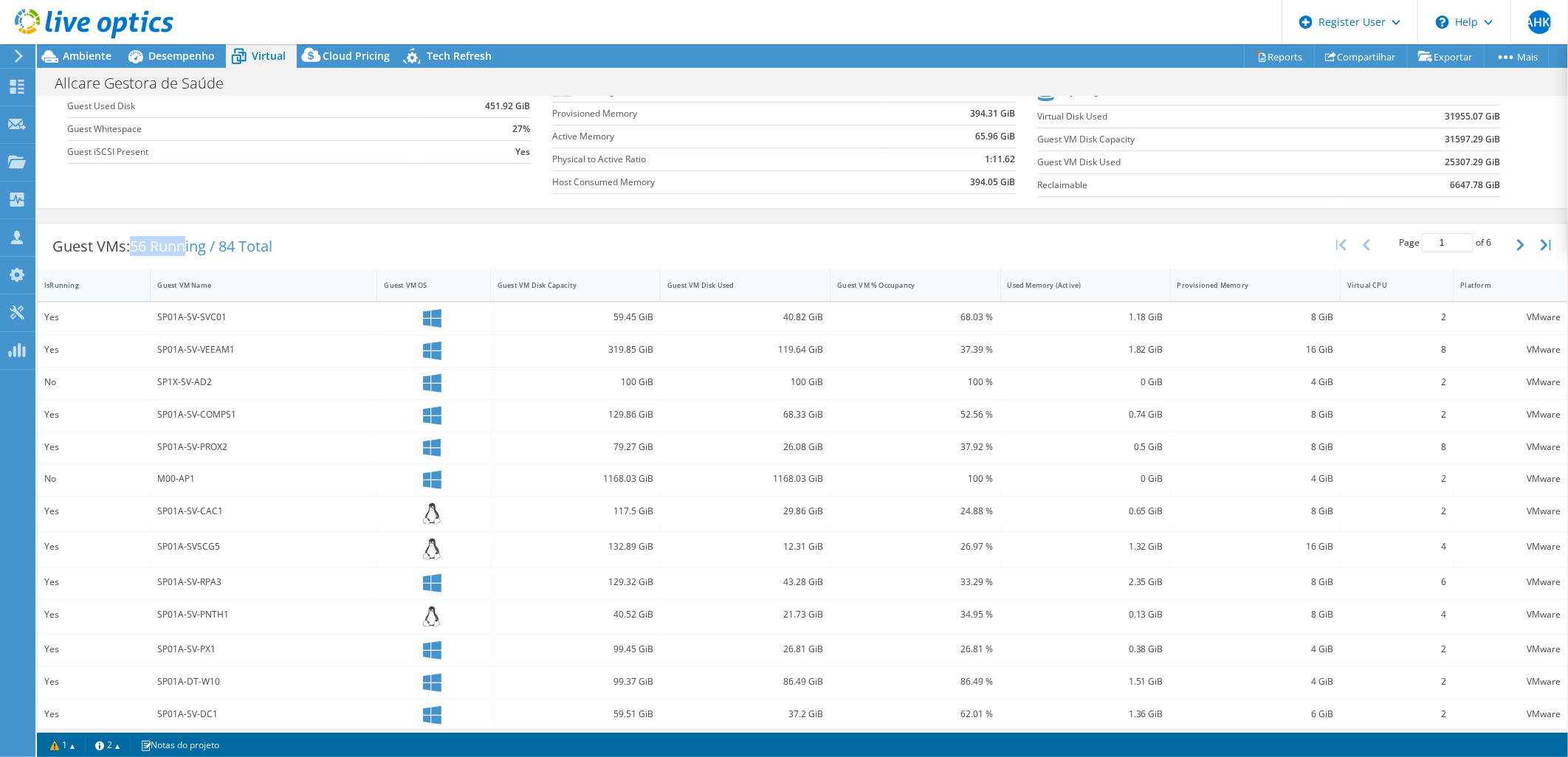
click at [78, 289] on div "IsRunning" at bounding box center [84, 285] width 81 height 9
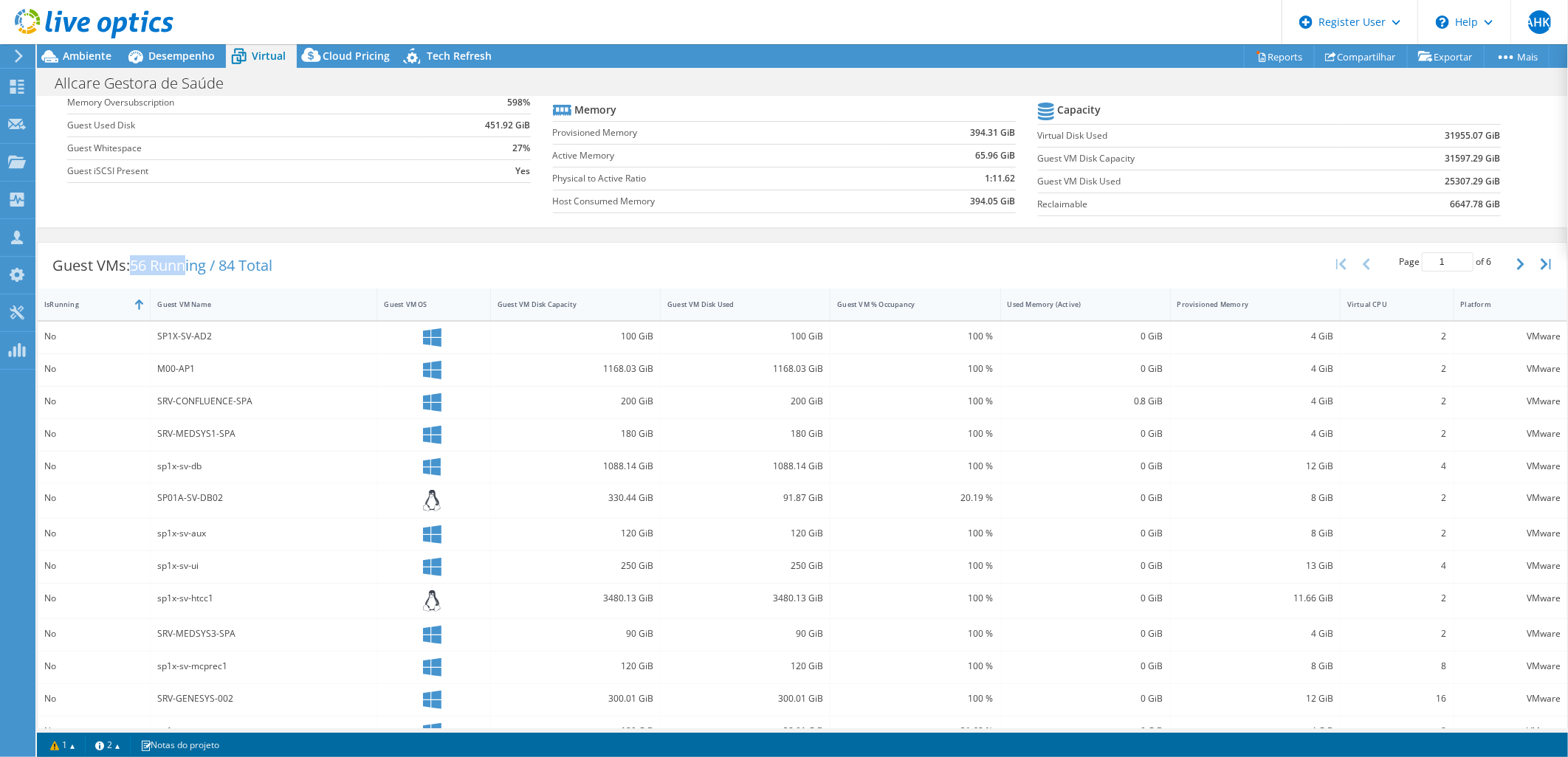
scroll to position [0, 0]
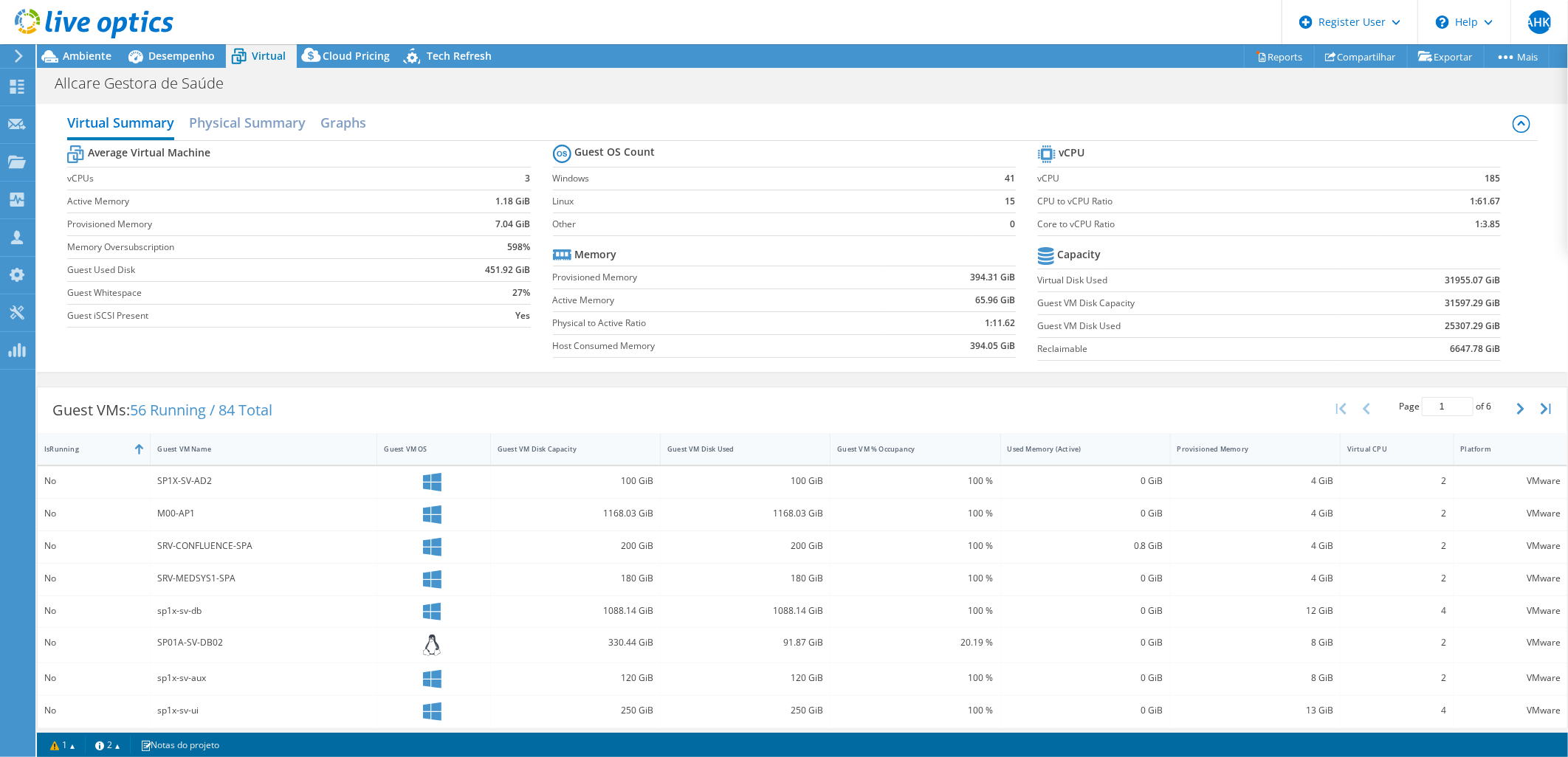
click at [343, 377] on div "Virtual Summary Physical Summary Graphs Average Virtual Machine vCPUs 3 Active …" at bounding box center [802, 238] width 1531 height 283
click at [94, 58] on span "Ambiente" at bounding box center [87, 55] width 49 height 14
